Goal: Information Seeking & Learning: Learn about a topic

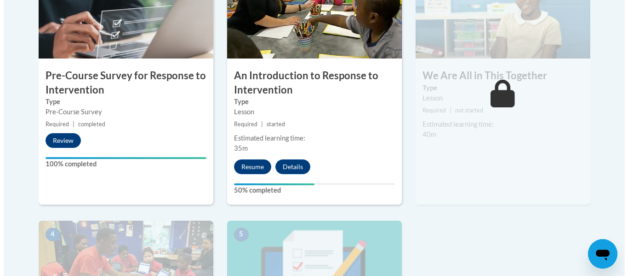
scroll to position [343, 0]
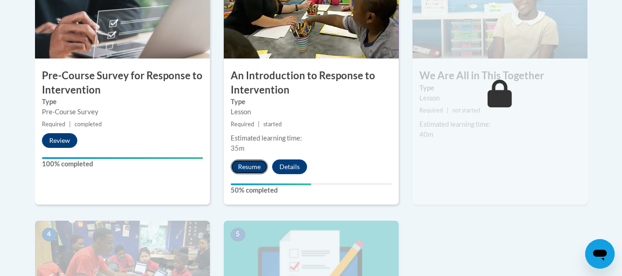
click at [245, 163] on button "Resume" at bounding box center [248, 166] width 37 height 15
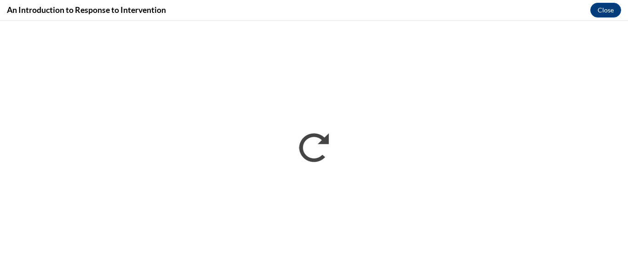
scroll to position [0, 0]
